Goal: Task Accomplishment & Management: Manage account settings

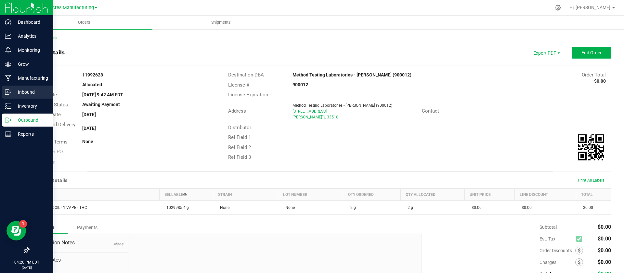
click at [25, 94] on p "Inbound" at bounding box center [30, 92] width 39 height 8
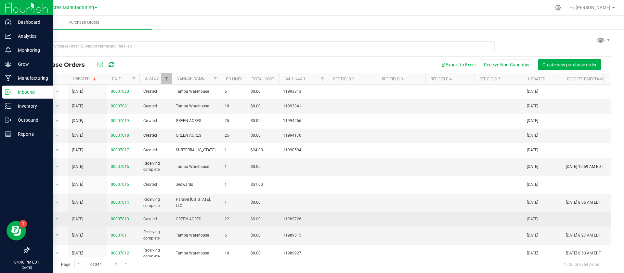
click at [123, 216] on link "00007013" at bounding box center [120, 218] width 18 height 5
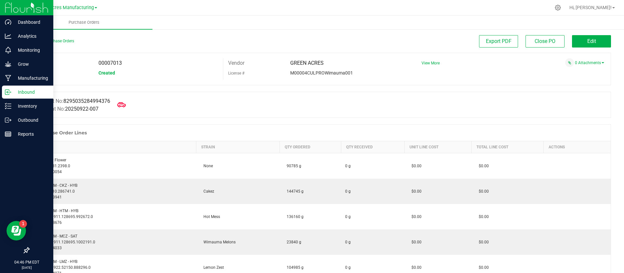
click at [122, 105] on icon at bounding box center [121, 104] width 8 height 8
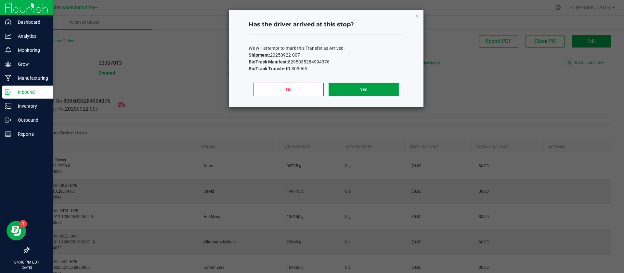
click at [344, 88] on button "Yes" at bounding box center [364, 90] width 70 height 14
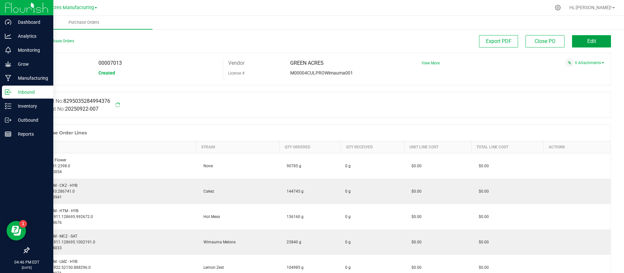
click at [587, 41] on span "Edit" at bounding box center [591, 41] width 9 height 6
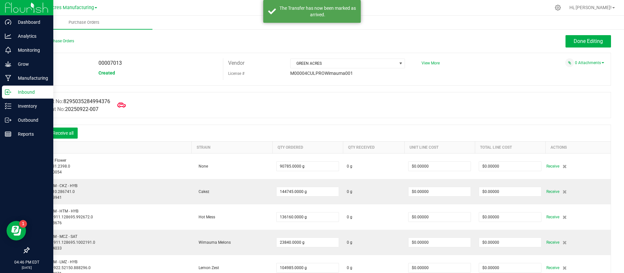
click at [125, 105] on icon at bounding box center [121, 105] width 8 height 8
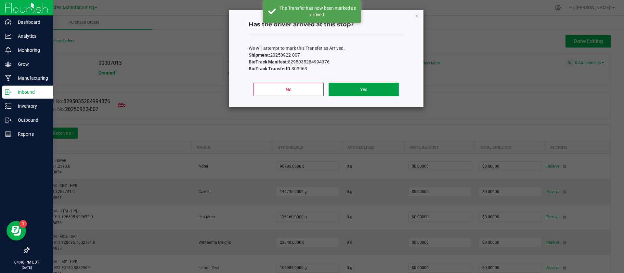
click at [343, 85] on button "Yes" at bounding box center [364, 90] width 70 height 14
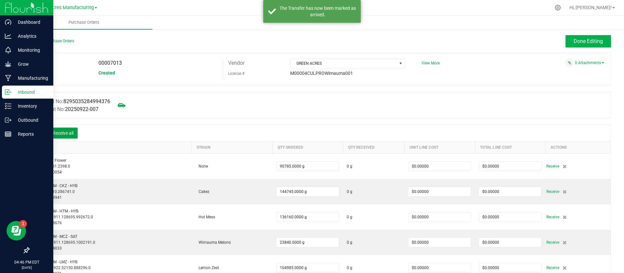
click at [74, 134] on button "Receive all" at bounding box center [62, 132] width 29 height 11
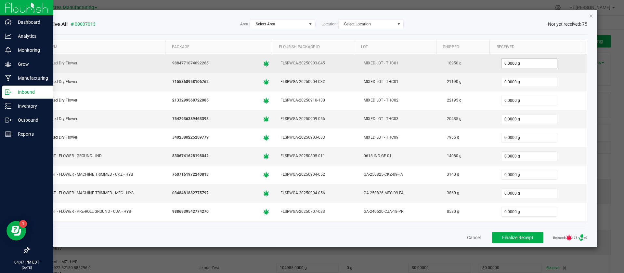
click at [501, 60] on input "0.0000 g" at bounding box center [529, 63] width 56 height 9
type input "18950.0000 g"
type input "21190.0000 g"
type input "22195"
type input "0"
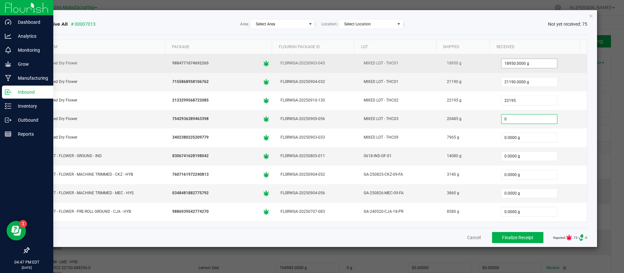
type input "22195.0000 g"
type input "0"
type input "0.0000 g"
type input "1"
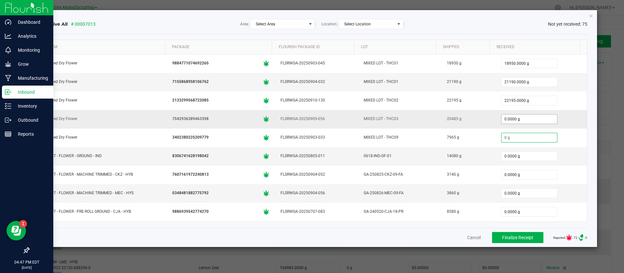
click at [501, 122] on input "0.0000 g" at bounding box center [529, 118] width 56 height 9
type input "20485.0000 g"
type input "7965.0000 g"
type input "14080.0000 g"
type input "3140"
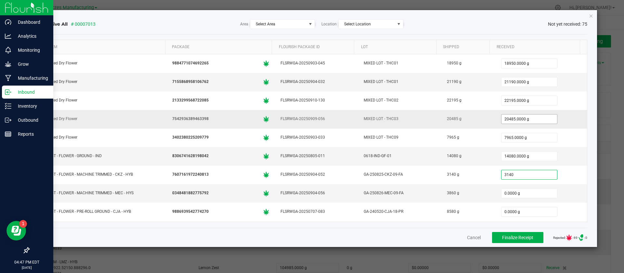
type input "0"
type input "3140.0000 g"
type input "3860"
type input "0"
type input "3860.0000 g"
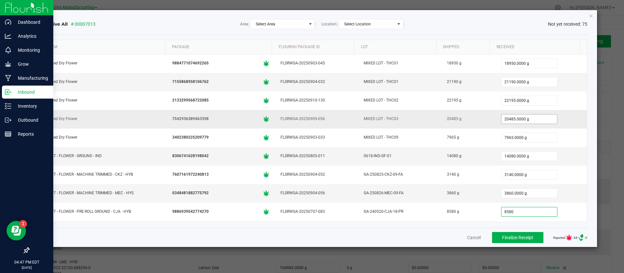
type input "8580"
type input "0"
type input "8580.0000 g"
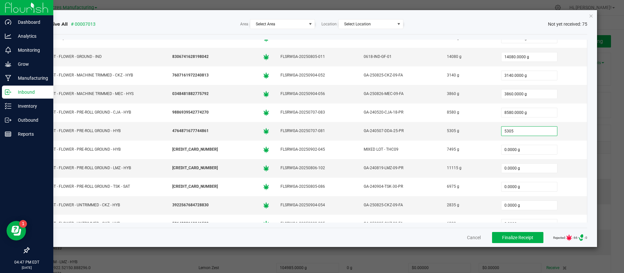
type input "5305"
type input "0"
type input "5305.0000 g"
type input "0"
type input "0.0000 g"
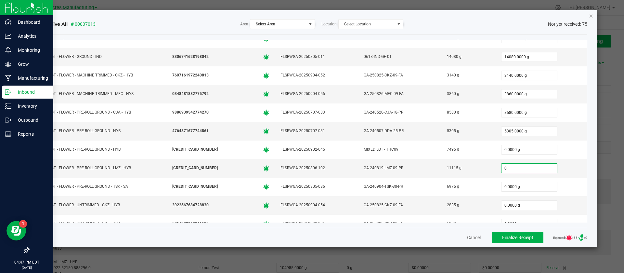
type input "1"
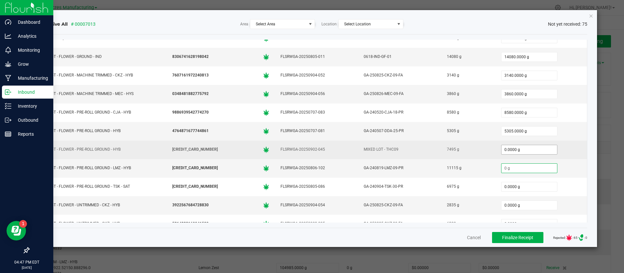
click at [501, 151] on input "0.0000 g" at bounding box center [529, 149] width 56 height 9
type input "7495.0000 g"
type input "11115.0000 g"
type input "6975.0000 g"
type input "2835.0000 g"
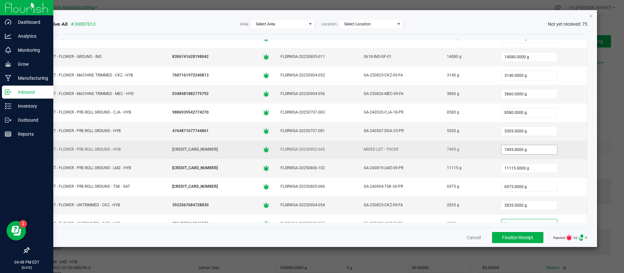
scroll to position [105, 0]
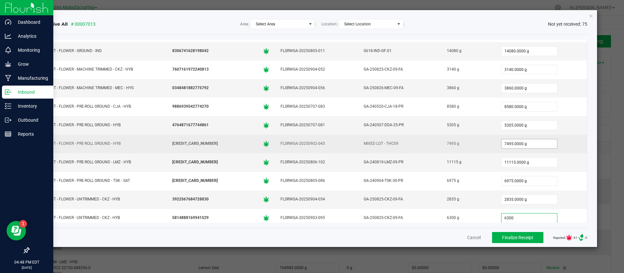
type input "6300"
type input "0"
type input "6300.0000 g"
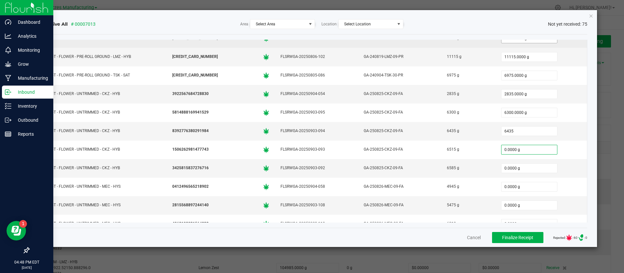
type input "6435.0000 g"
type input "6515"
type input "0"
type input "6515.0000 g"
type input "6585.0000 g"
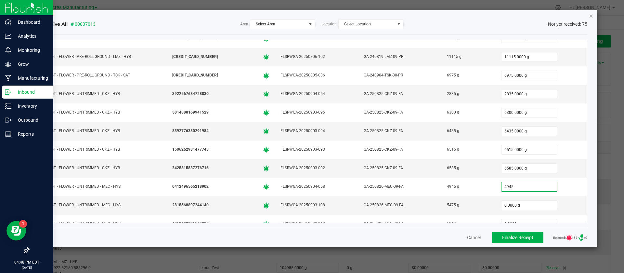
type input "4945"
type input "0"
type input "4945.0000 g"
type input "5475.0000 g"
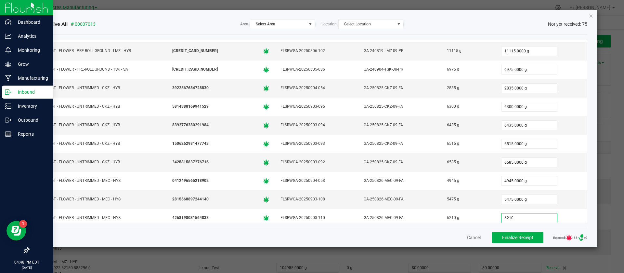
type input "6210.0000 g"
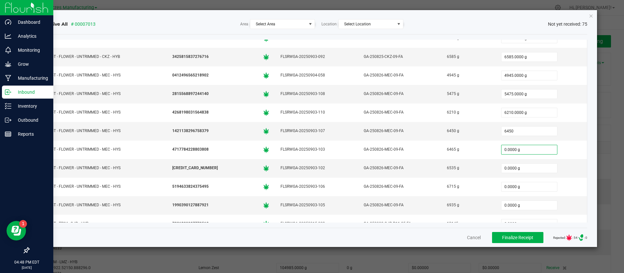
type input "6450.0000 g"
type input "6465"
type input "0"
type input "6465.0000 g"
type input "6535"
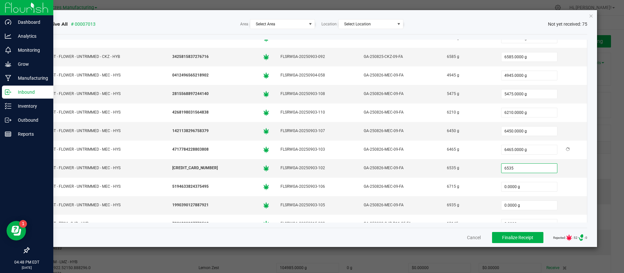
type input "0"
type input "6535.0000 g"
type input "6715"
type input "0"
type input "6715.0000 g"
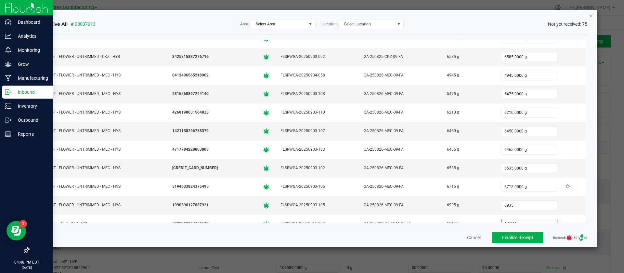
type input "6935.0000 g"
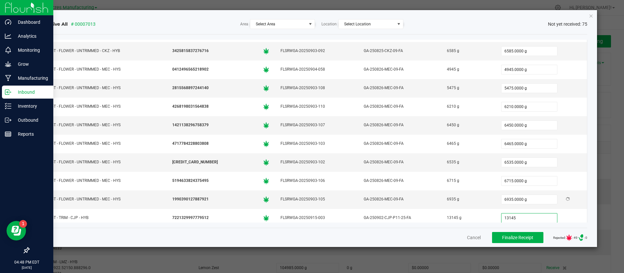
type input "13145.0000 g"
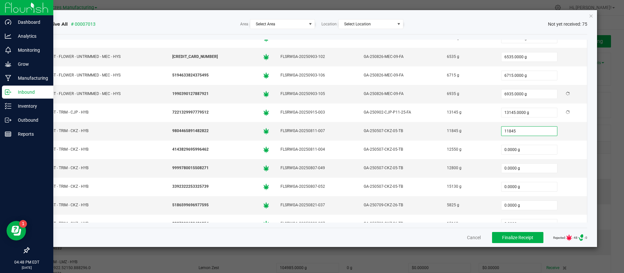
type input "11845"
type input "0"
type input "11845.0000 g"
type input "12550.0000 g"
type input "12800.0000 g"
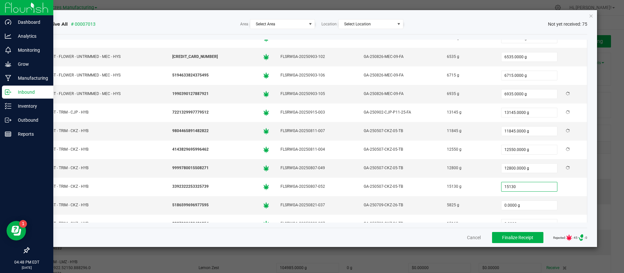
type input "15130"
type input "0"
type input "15130.0000 g"
type input "5825"
type input "0"
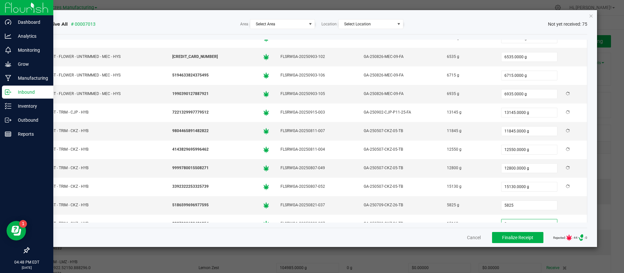
type input "5825.0000 g"
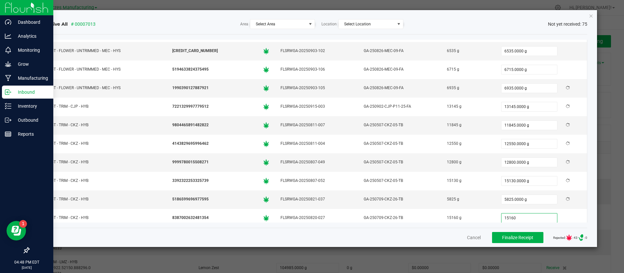
type input "15160.0000 g"
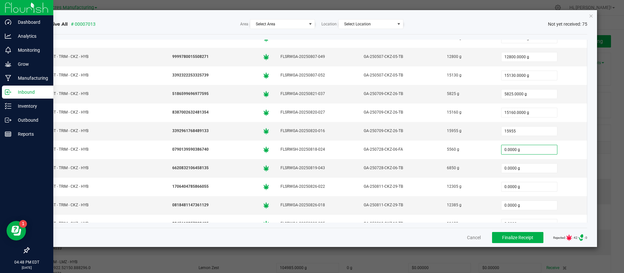
type input "15955.0000 g"
type input "5560"
type input "0"
type input "5560.0000 g"
type input "6850"
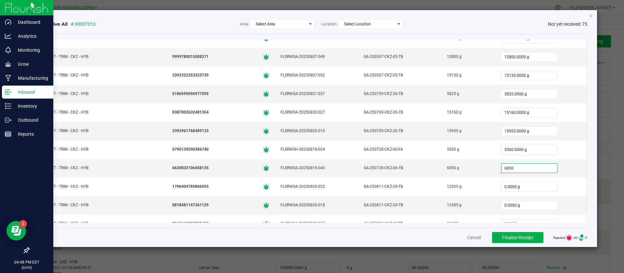
type input "0"
type input "6850.0000 g"
type input "12305"
type input "0"
type input "12305.0000 g"
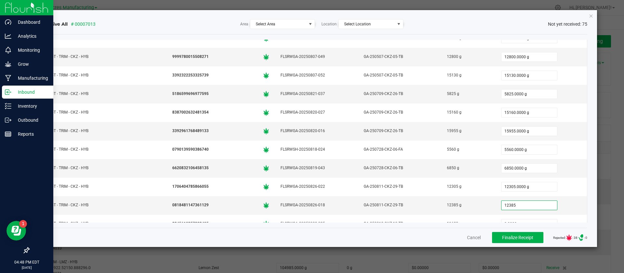
type input "12385"
type input "0"
type input "12385.0000 g"
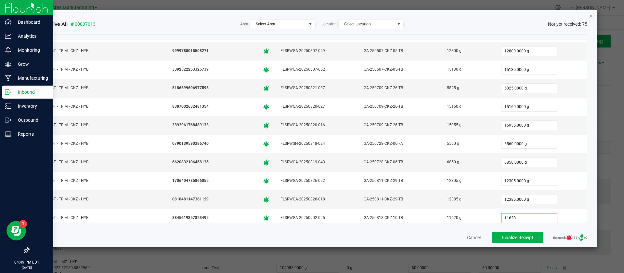
type input "11620.0000 g"
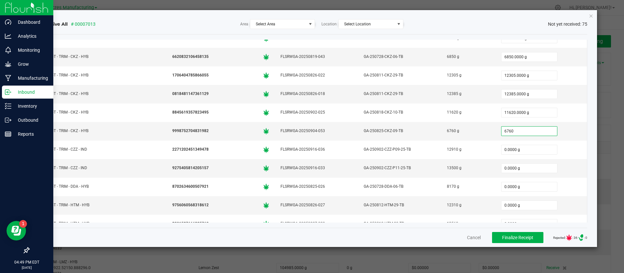
type input "6760"
type input "0"
type input "6760.0000 g"
type input "12910.0000 g"
type input "13500.0000 g"
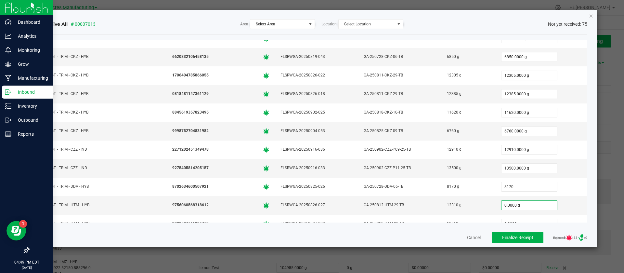
type input "8170.0000 g"
type input "12310.0000 g"
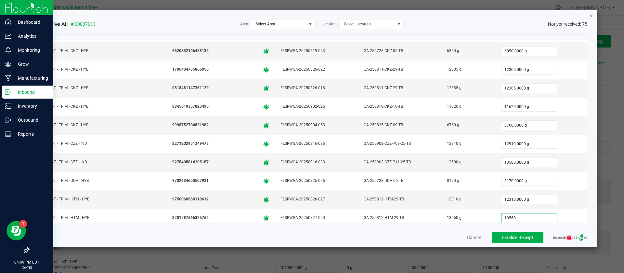
type input "13560"
type input "0"
type input "13560.0000 g"
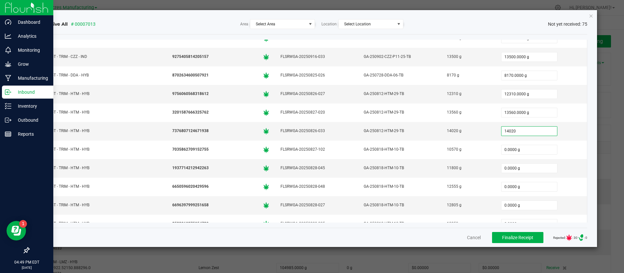
type input "14020"
type input "0"
type input "14020.0000 g"
type input "10570"
type input "0"
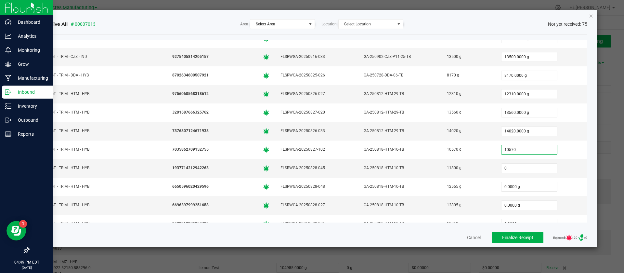
type input "10570.0000 g"
type input "11800"
type input "0"
type input "11800.0000 g"
type input "12555.0000 g"
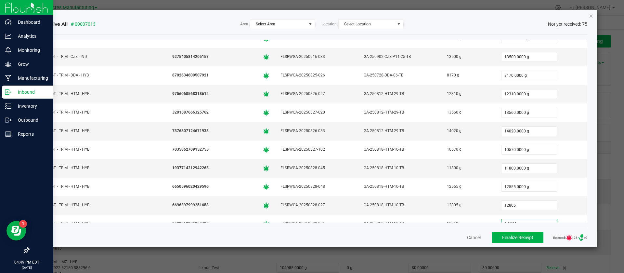
type input "12805.0000 g"
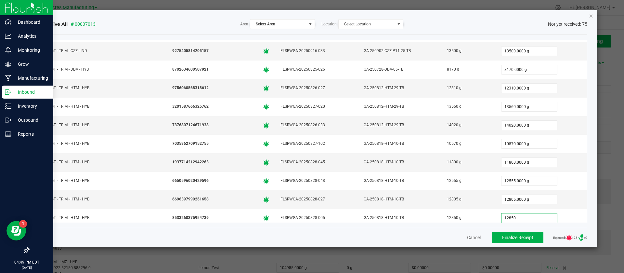
type input "12850"
type input "0"
type input "12850.0000 g"
type input "0"
type input "0.0000 g"
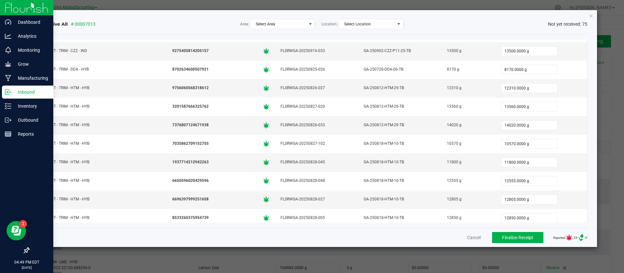
scroll to position [877, 0]
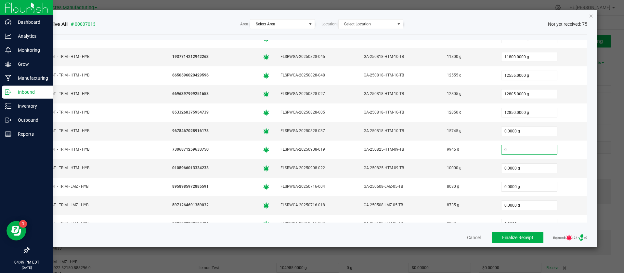
type input "1"
click at [515, 132] on input "0.0000 g" at bounding box center [529, 130] width 56 height 9
type input "15745.0000 g"
type input "9945"
type input "0"
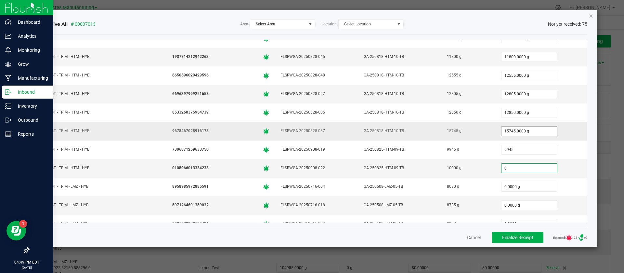
type input "9945.0000 g"
type input "10000"
type input "0"
type input "10000.0000 g"
type input "8080.0000 g"
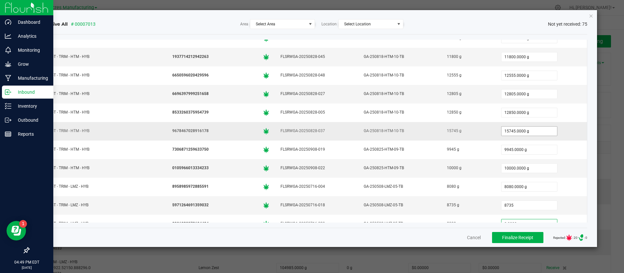
type input "8735.0000 g"
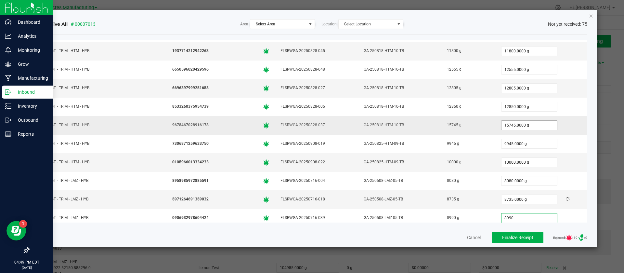
type input "8990"
type input "0"
type input "8990.0000 g"
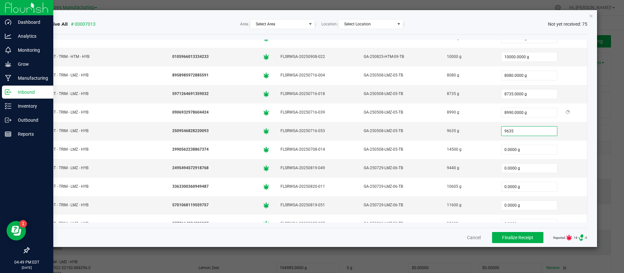
type input "9635"
type input "0"
type input "9635.0000 g"
type input "14500"
type input "0"
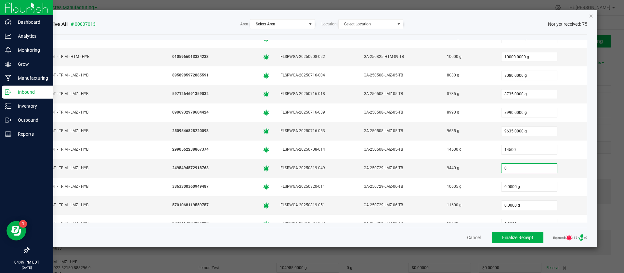
type input "14500.0000 g"
type input "9440.0000 g"
type input "10605.0000 g"
type input "11600"
type input "0"
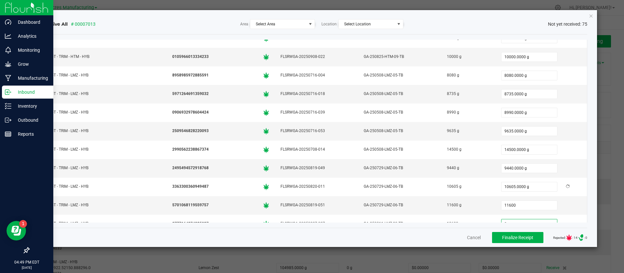
type input "11600.0000 g"
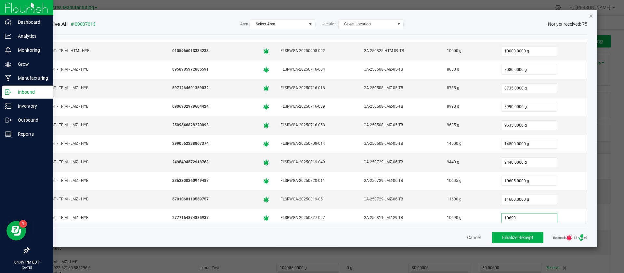
type input "10690"
type input "0"
type input "10690.0000 g"
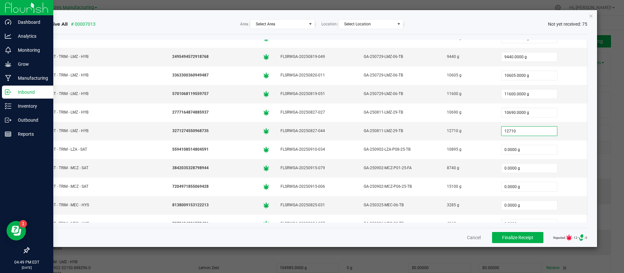
type input "12710"
type input "0"
type input "12710.0000 g"
type input "10895"
type input "0"
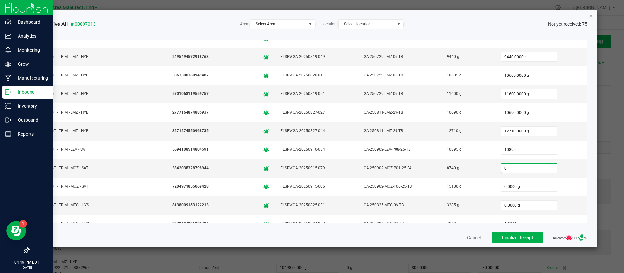
type input "10895.0000 g"
type input "8740"
type input "0"
type input "8740.0000 g"
type input "15100"
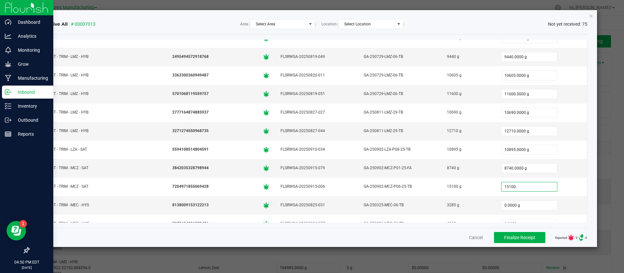
type input "0"
type input "15100.0000 g"
type input "3285"
type input "0"
type input "3285.0000 g"
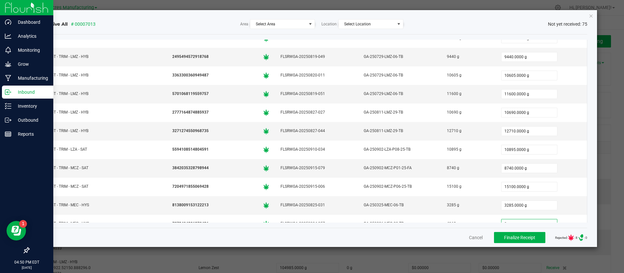
scroll to position [1105, 0]
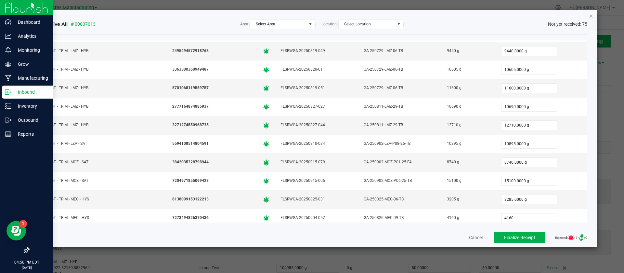
type input "4160.0000 g"
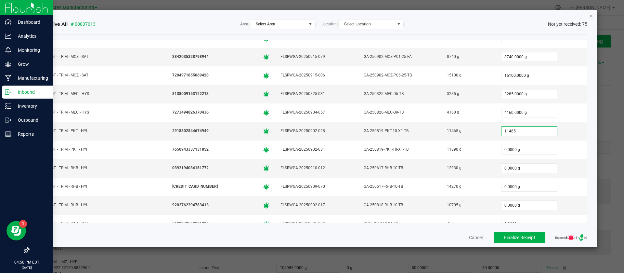
type input "11465"
type input "0"
type input "11465.0000 g"
type input "11890"
type input "0"
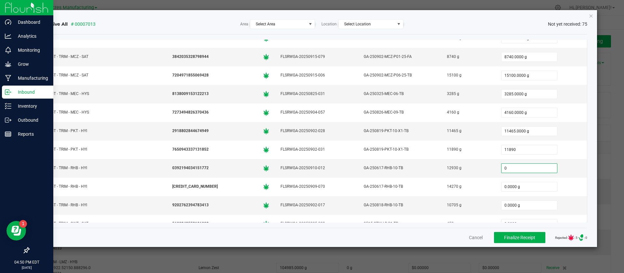
type input "11890.0000 g"
type input "12930.0000 g"
type input "14270"
type input "0"
type input "14270.0000 g"
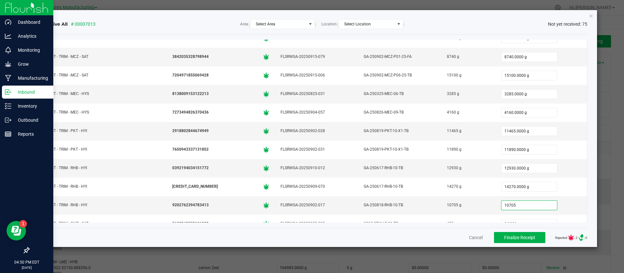
type input "10705"
type input "0"
type input "10705.0000 g"
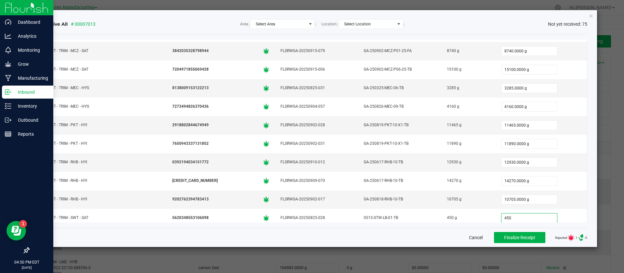
type input "450.0000 g"
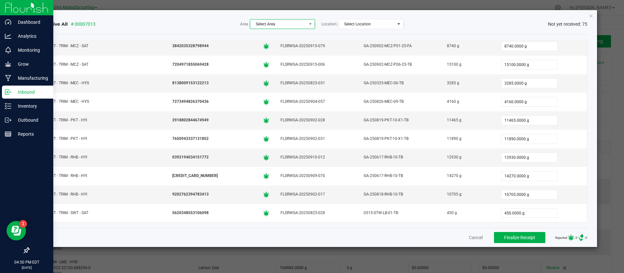
click at [296, 24] on span "Select Area" at bounding box center [278, 24] width 56 height 9
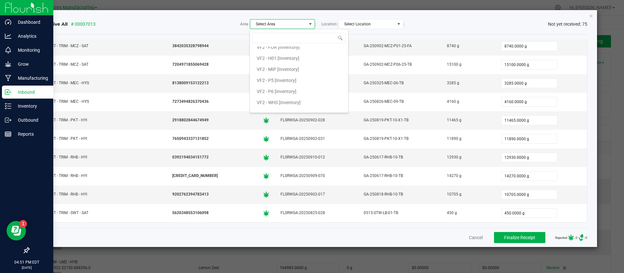
scroll to position [410, 0]
click at [273, 73] on span "VF2 - P5 [Inventory]" at bounding box center [277, 74] width 40 height 10
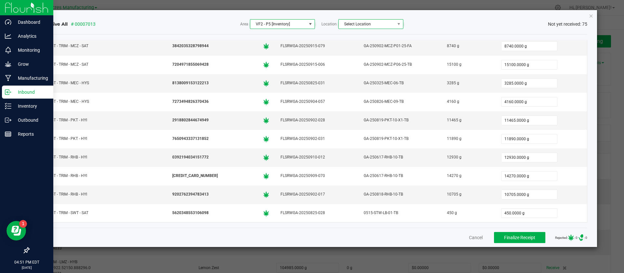
click at [358, 27] on span "Select Location" at bounding box center [367, 24] width 56 height 9
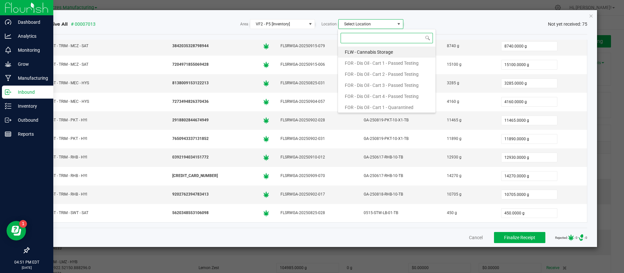
scroll to position [10, 65]
click at [367, 55] on span "FLW - Cannabis Storage" at bounding box center [369, 52] width 48 height 10
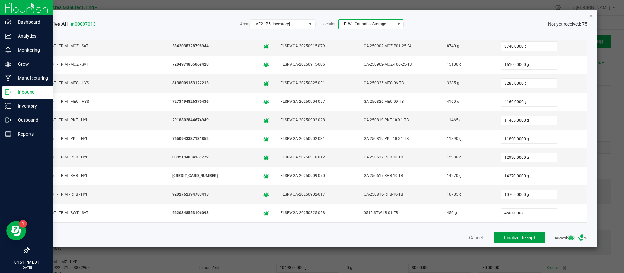
click at [514, 237] on span "Finalize Receipt" at bounding box center [519, 237] width 31 height 5
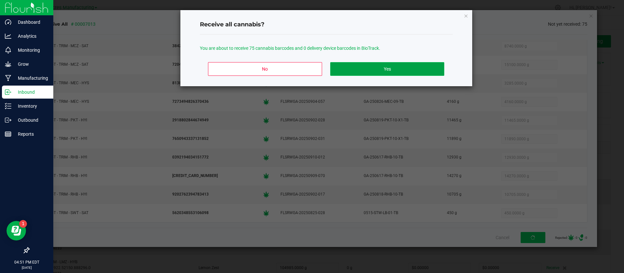
click at [386, 65] on button "Yes" at bounding box center [387, 69] width 114 height 14
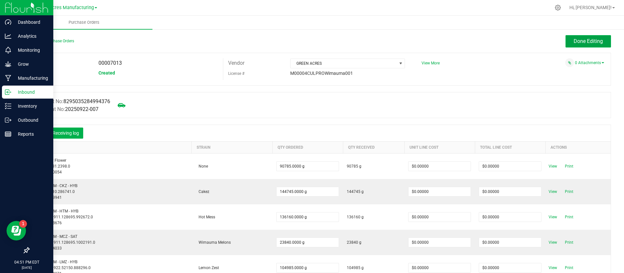
click at [574, 43] on span "Done Editing" at bounding box center [588, 41] width 29 height 6
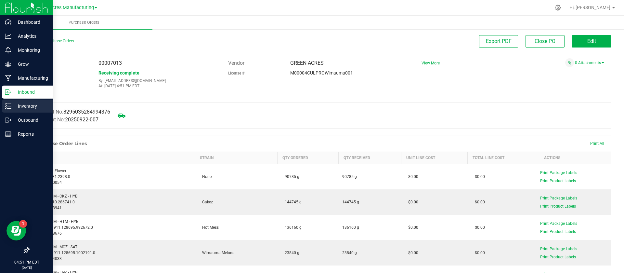
click at [22, 102] on p "Inventory" at bounding box center [30, 106] width 39 height 8
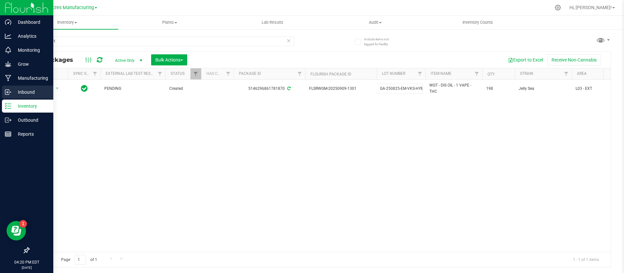
click at [18, 92] on p "Inbound" at bounding box center [30, 92] width 39 height 8
